Goal: Contribute content: Add original content to the website for others to see

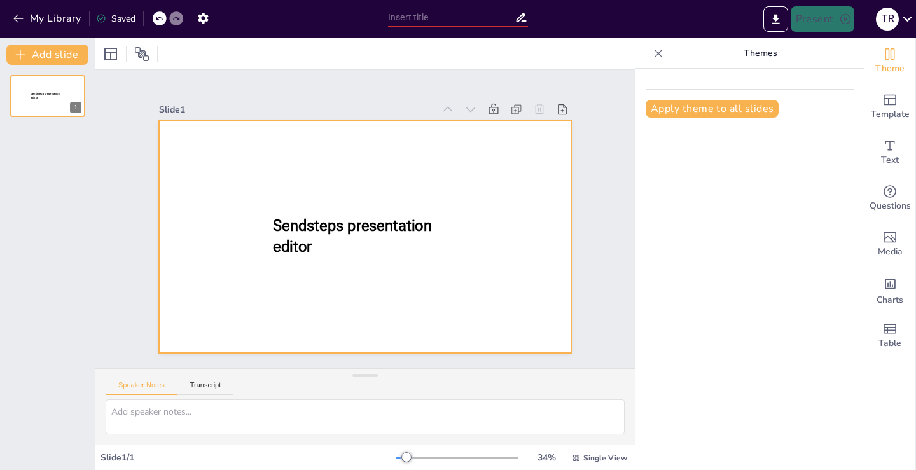
type input "New Sendsteps"
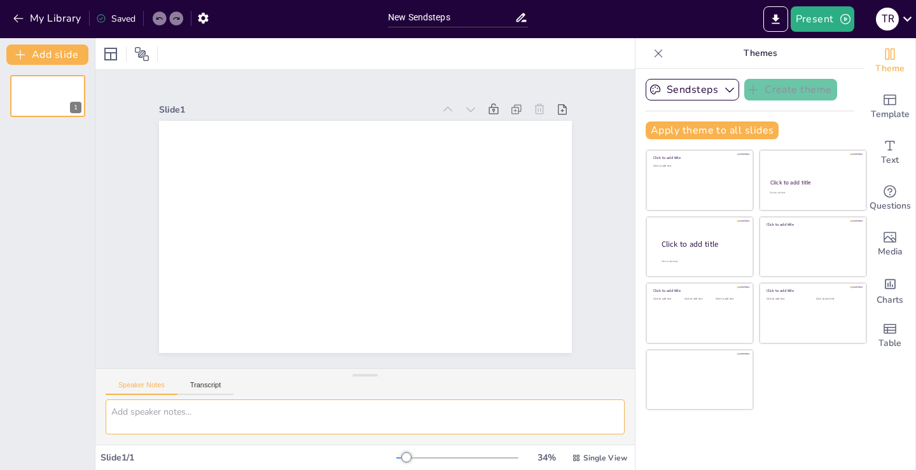
click at [284, 412] on textarea at bounding box center [365, 417] width 519 height 35
click at [148, 406] on textarea at bounding box center [365, 417] width 519 height 35
paste textarea "MUESTREO DE AUDITORÍA PARA PRUEBAS DE DETALLE DE SALDOS. TEMAS 1. Comparación c…"
type textarea "MUESTREO DE AUDITORÍA PARA PRUEBAS DE DETALLE DE SALDOS. TEMAS 1. Comparación c…"
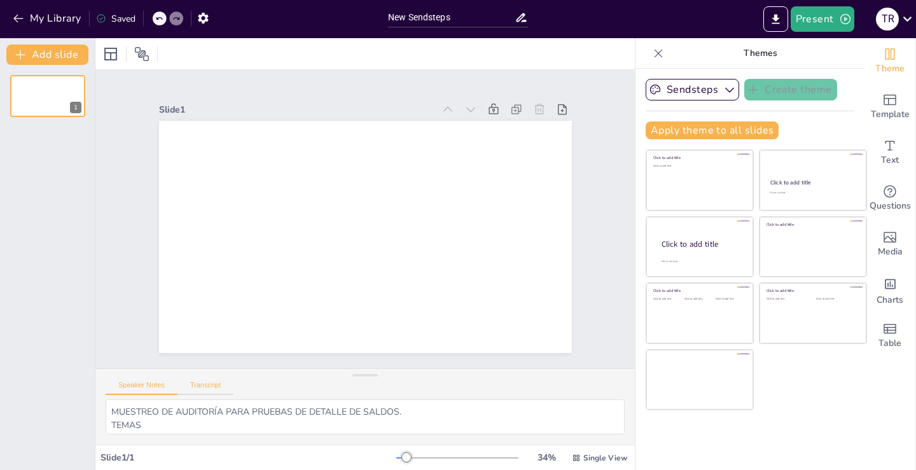
click at [208, 381] on button "Transcript" at bounding box center [206, 388] width 57 height 14
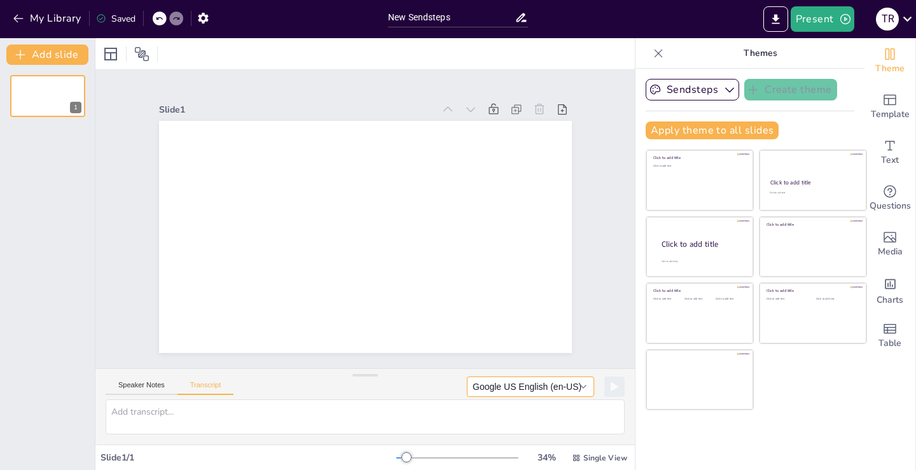
click at [575, 386] on button "Google US English (en-US)" at bounding box center [530, 387] width 127 height 20
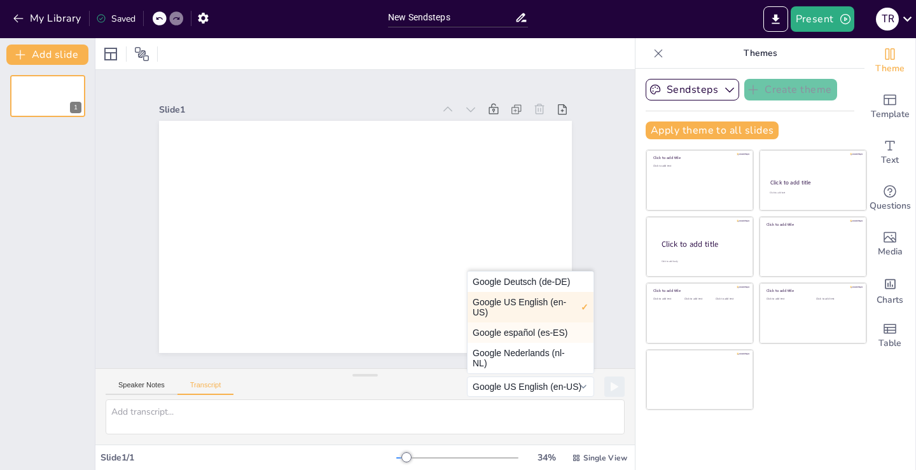
click at [533, 331] on button "Google español (es-ES)" at bounding box center [531, 333] width 126 height 20
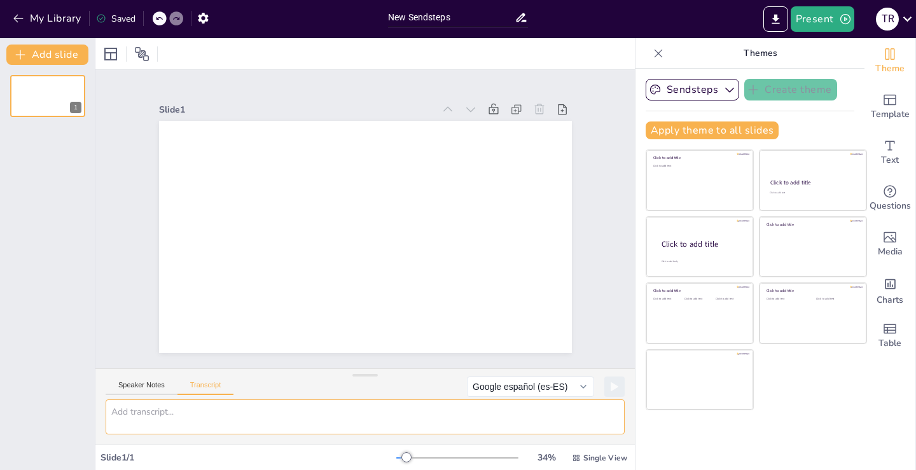
click at [359, 421] on textarea at bounding box center [365, 417] width 519 height 35
paste textarea "MUESTREO DE AUDITORÍA PARA PRUEBAS DE DETALLE DE SALDOS. TEMAS 1. Comparación c…"
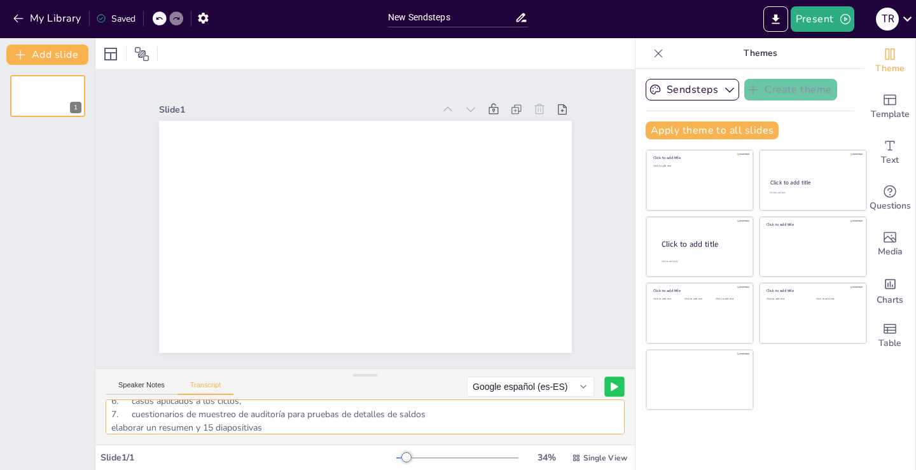
type textarea "MUESTREO DE AUDITORÍA PARA PRUEBAS DE DETALLE DE SALDOS. TEMAS 1. Comparación c…"
click at [612, 385] on icon at bounding box center [615, 387] width 6 height 8
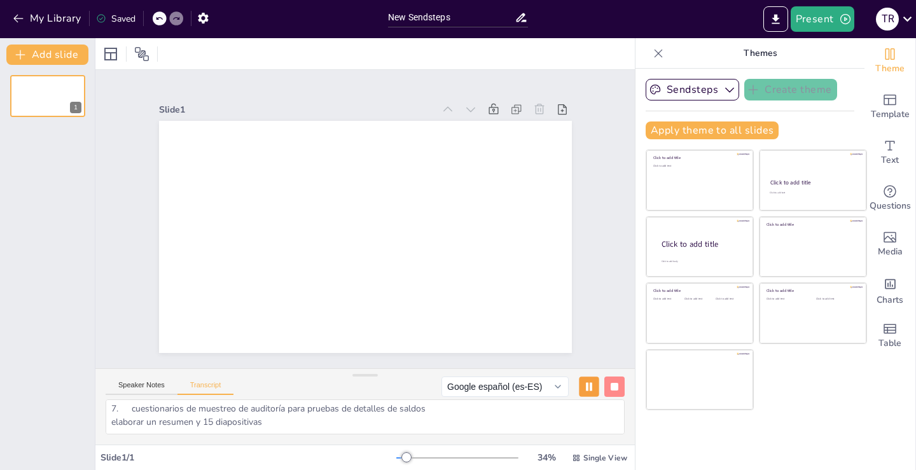
scroll to position [0, 0]
click at [496, 15] on input "New Sendsteps" at bounding box center [451, 17] width 127 height 18
drag, startPoint x: 496, startPoint y: 15, endPoint x: 297, endPoint y: 30, distance: 200.4
click at [297, 28] on div "My Library Saved New Sendsteps Present T R" at bounding box center [458, 19] width 916 height 38
paste input "MUESTREO DE AUDITORÍA PARA PRUEBAS DE DETALLE DE SALDOS. TEMAS 1. Comparación c…"
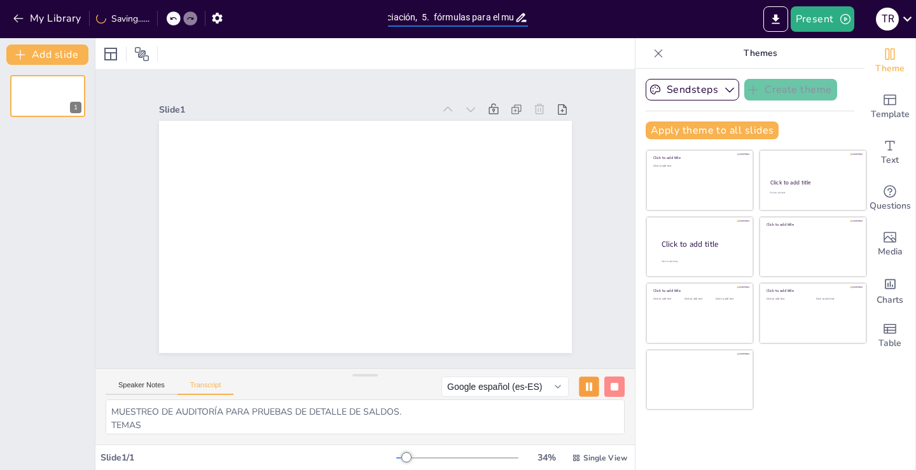
scroll to position [0, 1390]
type input "MUESTREO DE AUDITORÍA PARA PRUEBAS DE DETALLE DE SALDOS. TEMAS 1. Comparación c…"
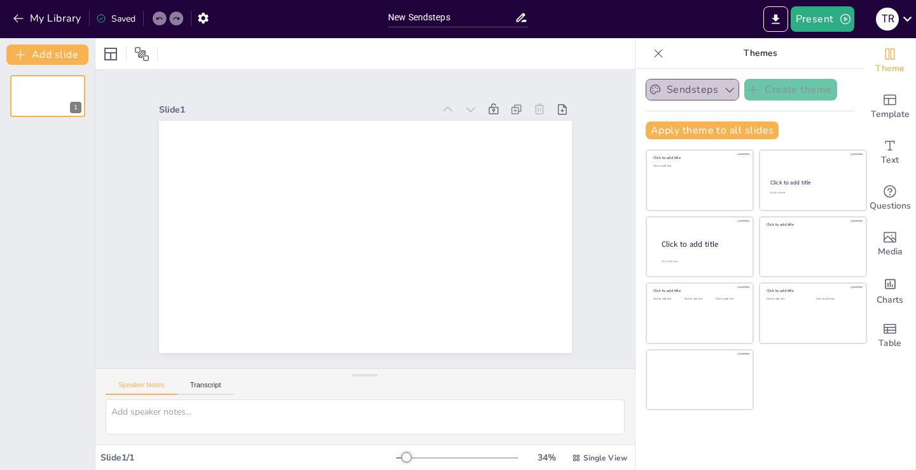
click at [724, 87] on icon "button" at bounding box center [730, 89] width 13 height 13
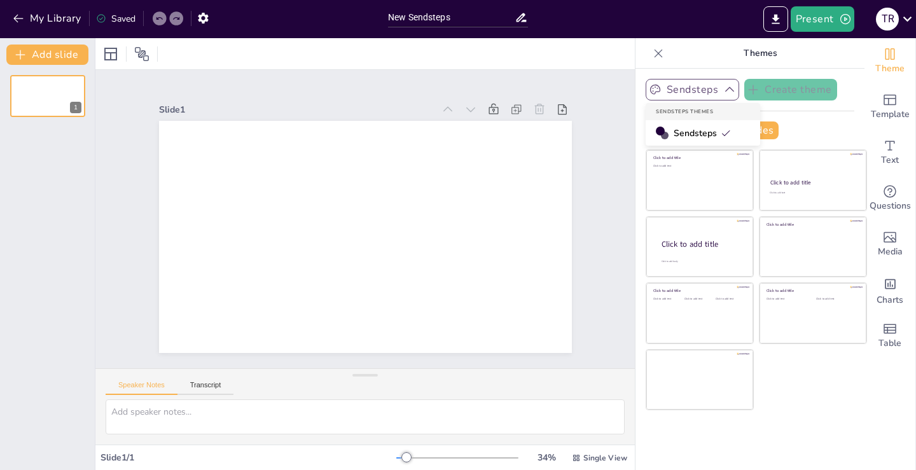
click at [726, 87] on icon "button" at bounding box center [730, 89] width 9 height 5
click at [373, 61] on div at bounding box center [365, 53] width 540 height 31
click at [285, 66] on div at bounding box center [365, 53] width 540 height 31
click at [206, 64] on div at bounding box center [365, 53] width 540 height 31
drag, startPoint x: 475, startPoint y: 18, endPoint x: 347, endPoint y: 11, distance: 128.1
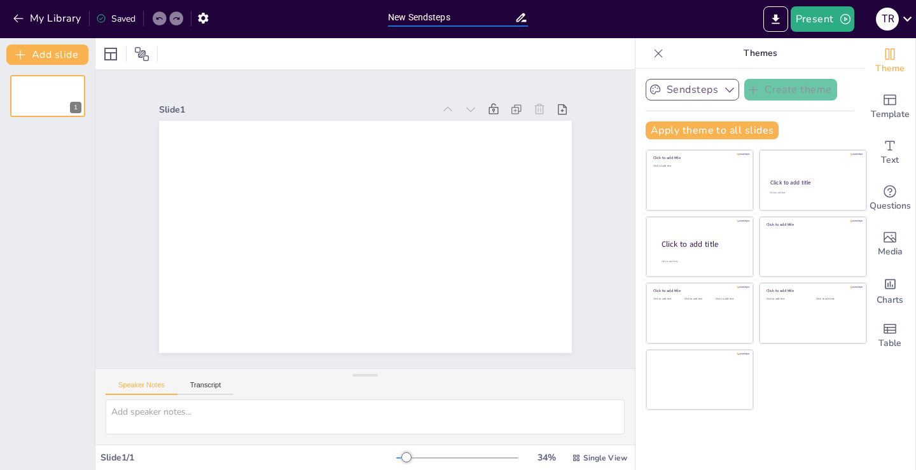
click at [347, 11] on div "My Library Saved New Sendsteps Present T R" at bounding box center [458, 19] width 916 height 38
drag, startPoint x: 475, startPoint y: 13, endPoint x: 358, endPoint y: 13, distance: 116.5
click at [358, 13] on div "My Library Saved New Sendsteps Present T R" at bounding box center [458, 19] width 916 height 38
drag, startPoint x: 464, startPoint y: 15, endPoint x: 178, endPoint y: 58, distance: 289.6
click at [178, 58] on div "My Library Saved New Sendsteps Present T R Document fonts Popular fonts Lato Mo…" at bounding box center [458, 235] width 916 height 470
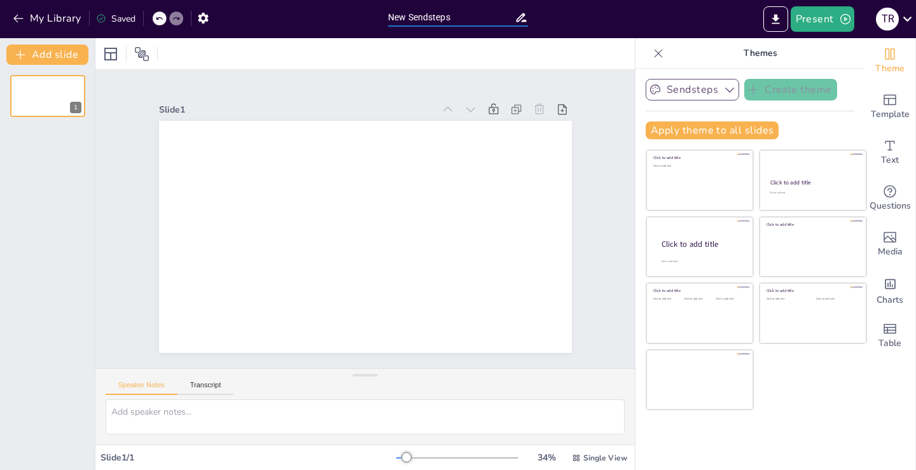
paste input "MUESTREO DE AUDITORÍA PARA PRUEBAS DE DETALLE DE SALDOS. TEMAS 1. Comparación c…"
type input "MUESTREO DE AUDITORÍA PARA PRUEBAS DE DETALLE DE SALDOS. TEMAS 1. Comparación c…"
click at [330, 105] on div "Slide 1" at bounding box center [297, 110] width 276 height 12
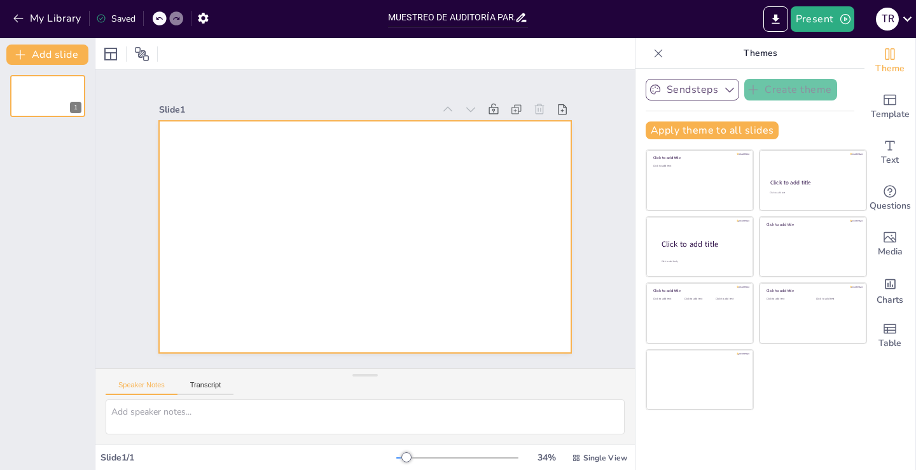
click at [338, 150] on div at bounding box center [365, 237] width 413 height 232
click at [146, 385] on button "Speaker Notes" at bounding box center [142, 388] width 72 height 14
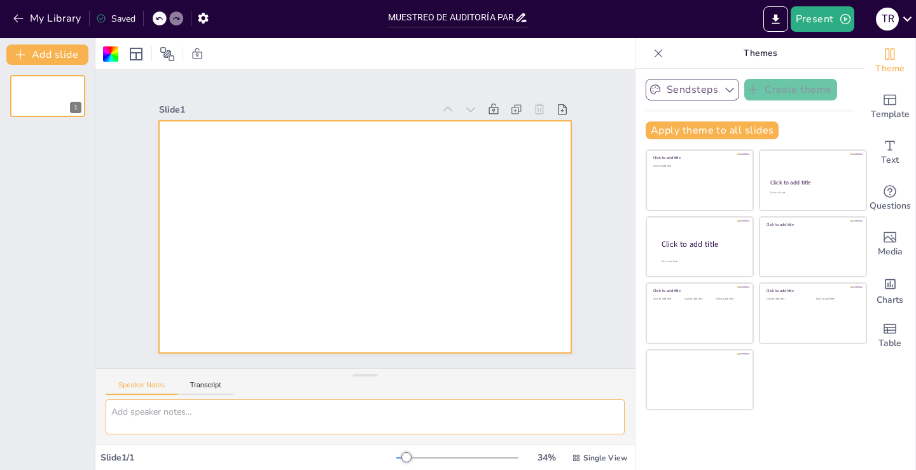
click at [144, 411] on textarea at bounding box center [365, 417] width 519 height 35
click at [206, 381] on button "Transcript" at bounding box center [206, 388] width 57 height 14
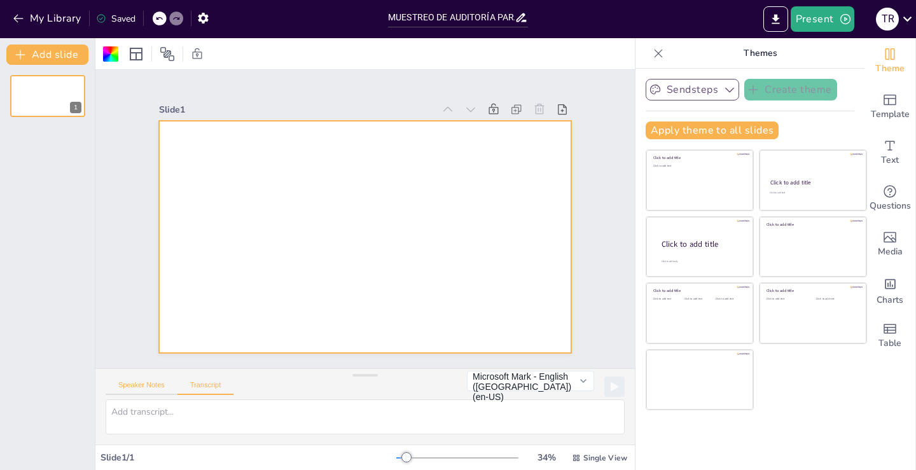
click at [137, 384] on button "Speaker Notes" at bounding box center [142, 388] width 72 height 14
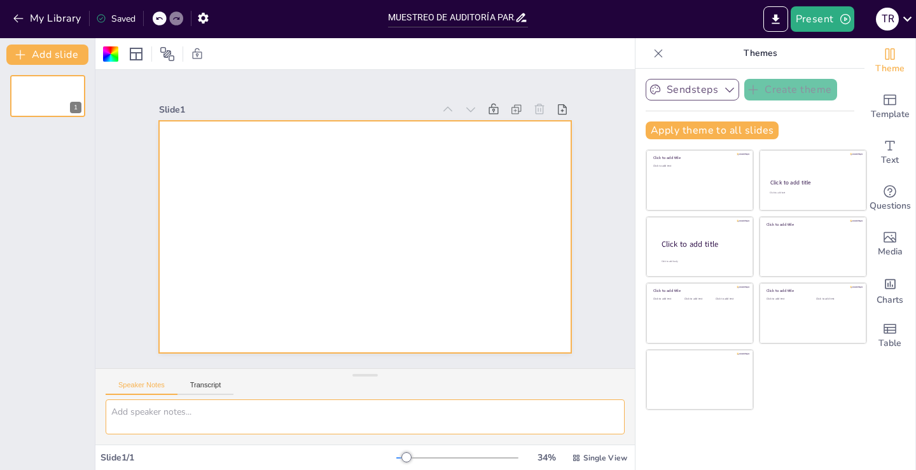
click at [153, 414] on textarea at bounding box center [365, 417] width 519 height 35
paste textarea "MUESTREO DE AUDITORÍA PARA PRUEBAS DE DETALLE DE SALDOS. TEMAS 1. Comparación c…"
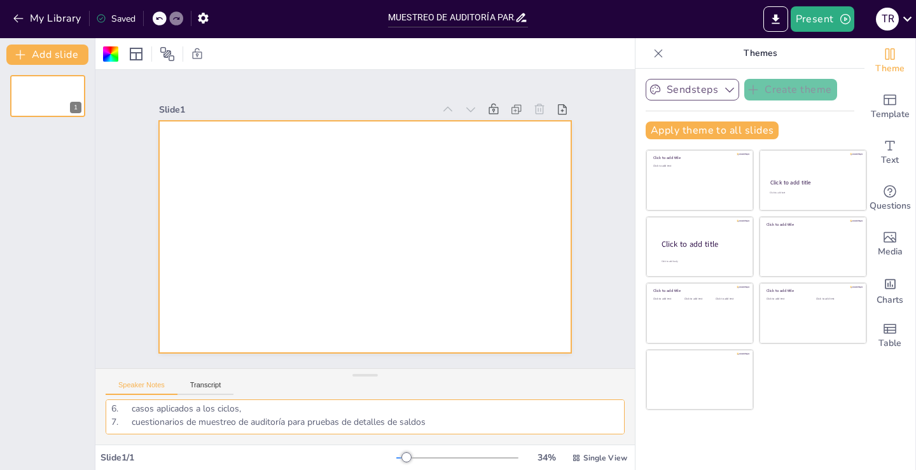
drag, startPoint x: 442, startPoint y: 416, endPoint x: 472, endPoint y: 421, distance: 30.5
click at [442, 416] on textarea "MUESTREO DE AUDITORÍA PARA PRUEBAS DE DETALLE DE SALDOS. TEMAS 1. Comparación c…" at bounding box center [365, 417] width 519 height 35
type textarea "MUESTREO DE AUDITORÍA PARA PRUEBAS DE DETALLE DE SALDOS. TEMAS 1. Comparación c…"
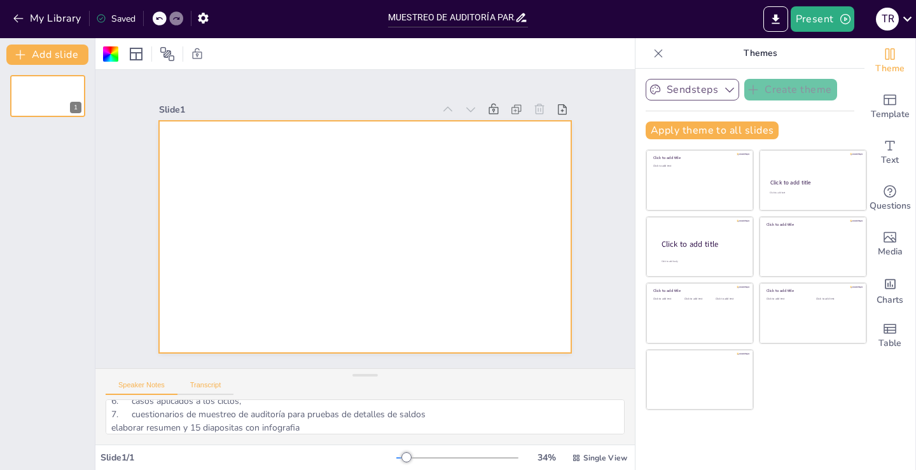
click at [206, 383] on button "Transcript" at bounding box center [206, 388] width 57 height 14
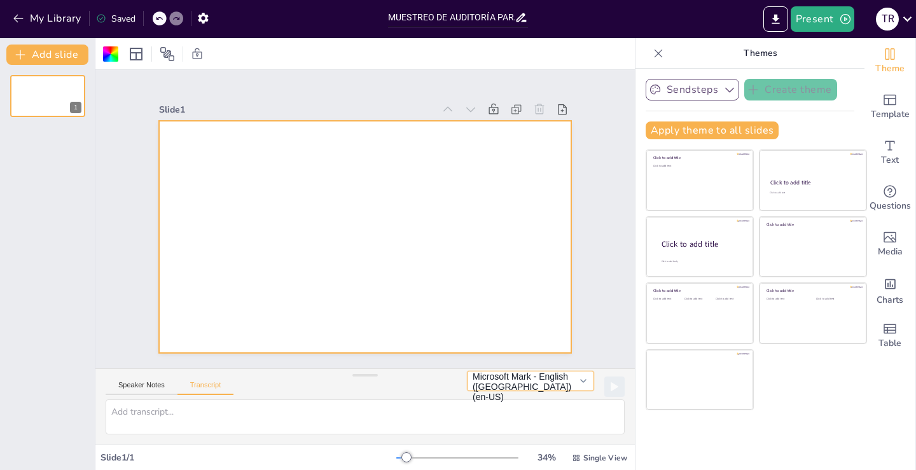
click at [577, 388] on button "Microsoft Mark - English ([GEOGRAPHIC_DATA]) (en-US)" at bounding box center [530, 381] width 127 height 20
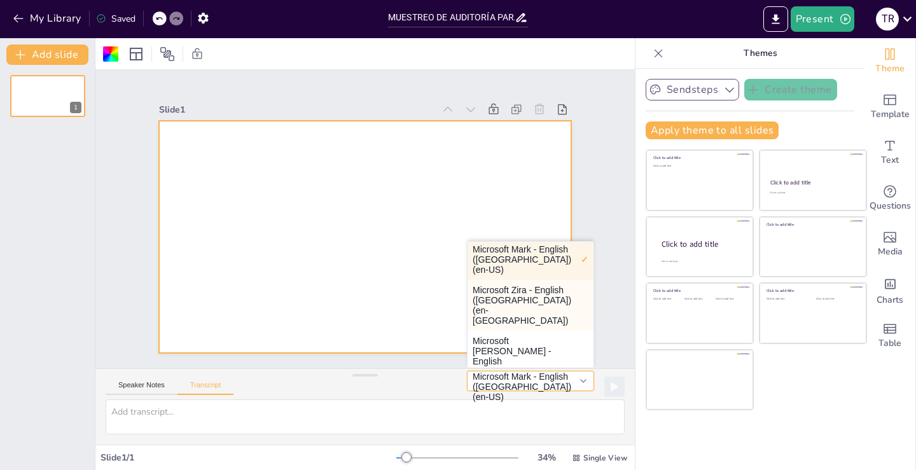
scroll to position [127, 0]
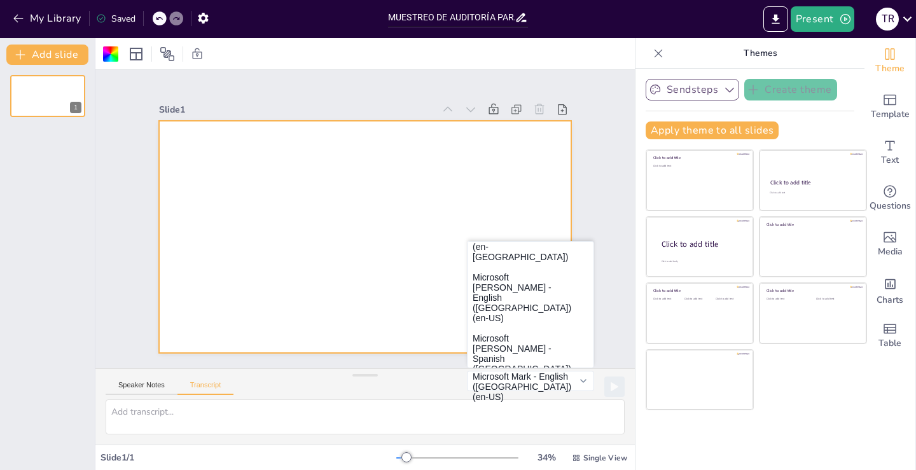
click at [510, 389] on button "Microsoft [PERSON_NAME] - Spanish ([GEOGRAPHIC_DATA]) (es-ES)" at bounding box center [531, 419] width 126 height 61
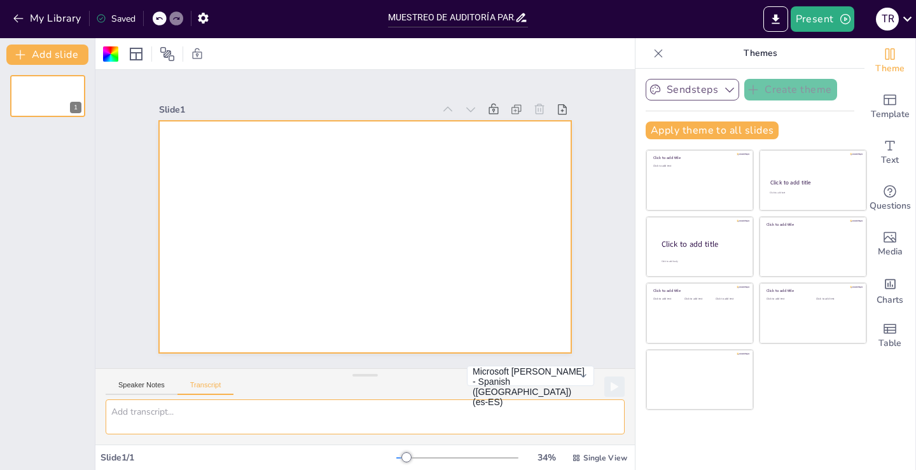
click at [270, 421] on textarea at bounding box center [365, 417] width 519 height 35
paste textarea "MUESTREO DE AUDITORÍA PARA PRUEBAS DE DETALLE DE SALDOS. TEMAS 1. Comparación c…"
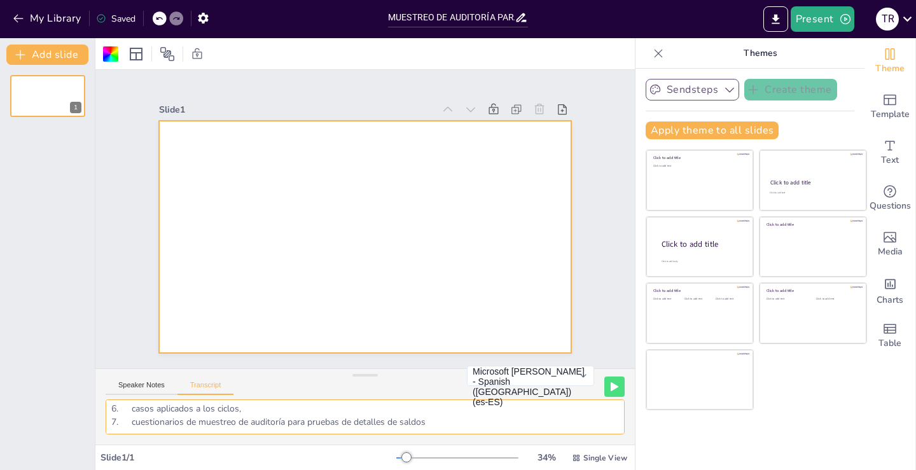
click at [450, 419] on textarea "MUESTREO DE AUDITORÍA PARA PRUEBAS DE DETALLE DE SALDOS. TEMAS 1. Comparación c…" at bounding box center [365, 417] width 519 height 35
drag, startPoint x: 151, startPoint y: 427, endPoint x: 160, endPoint y: 427, distance: 8.9
click at [151, 427] on textarea "MUESTREO DE AUDITORÍA PARA PRUEBAS DE DETALLE DE SALDOS. TEMAS 1. Comparación c…" at bounding box center [365, 417] width 519 height 35
type textarea "MUESTREO DE AUDITORÍA PARA PRUEBAS DE DETALLE DE SALDOS. TEMAS 1. Comparación c…"
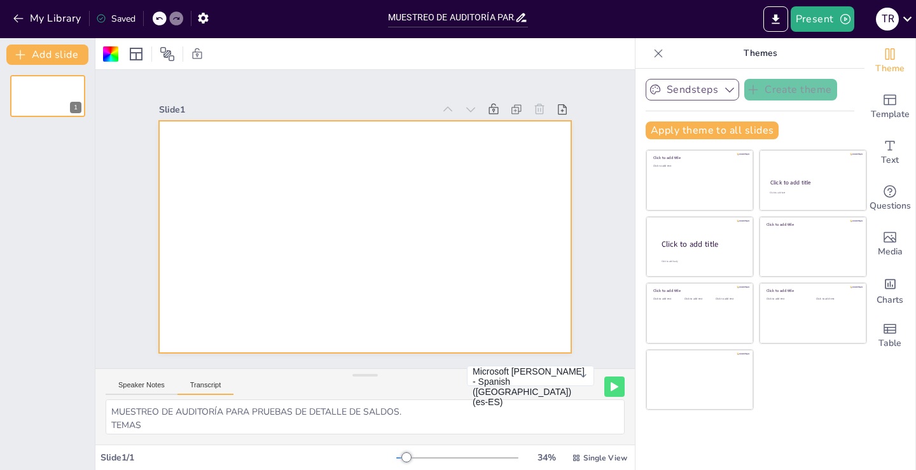
click at [196, 382] on button "Transcript" at bounding box center [206, 388] width 57 height 14
click at [145, 384] on button "Speaker Notes" at bounding box center [142, 388] width 72 height 14
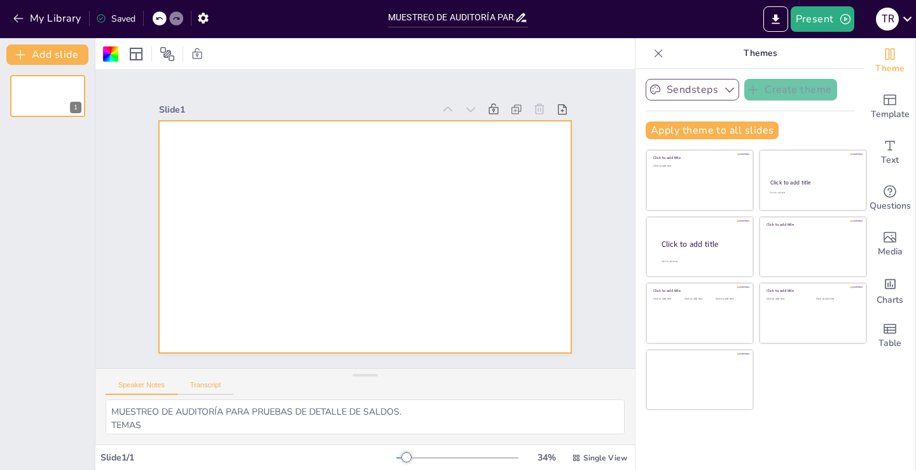
click at [203, 384] on button "Transcript" at bounding box center [206, 388] width 57 height 14
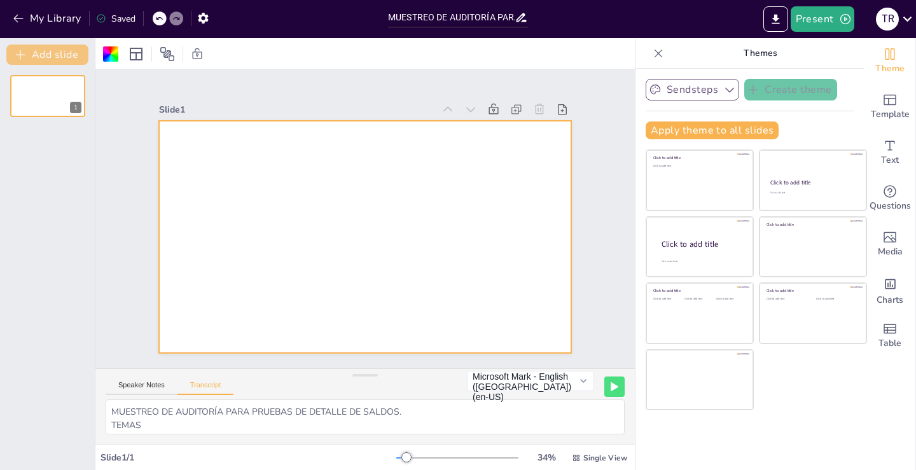
click at [46, 54] on button "Add slide" at bounding box center [47, 55] width 82 height 20
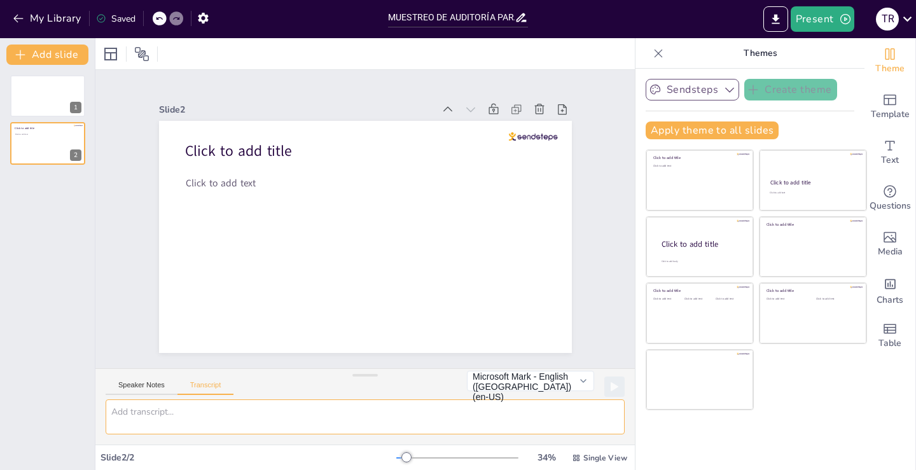
click at [204, 414] on textarea at bounding box center [365, 417] width 519 height 35
